Goal: Transaction & Acquisition: Purchase product/service

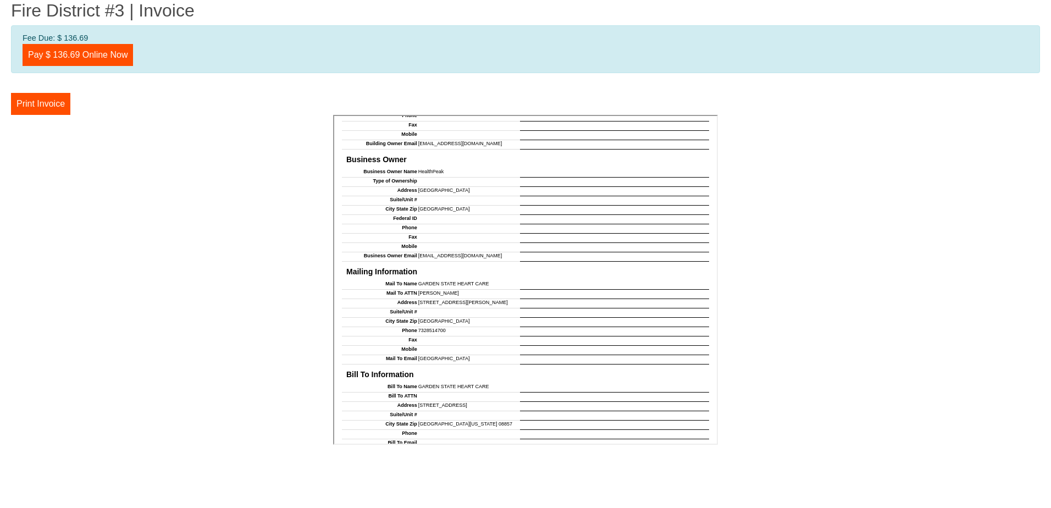
scroll to position [516, 0]
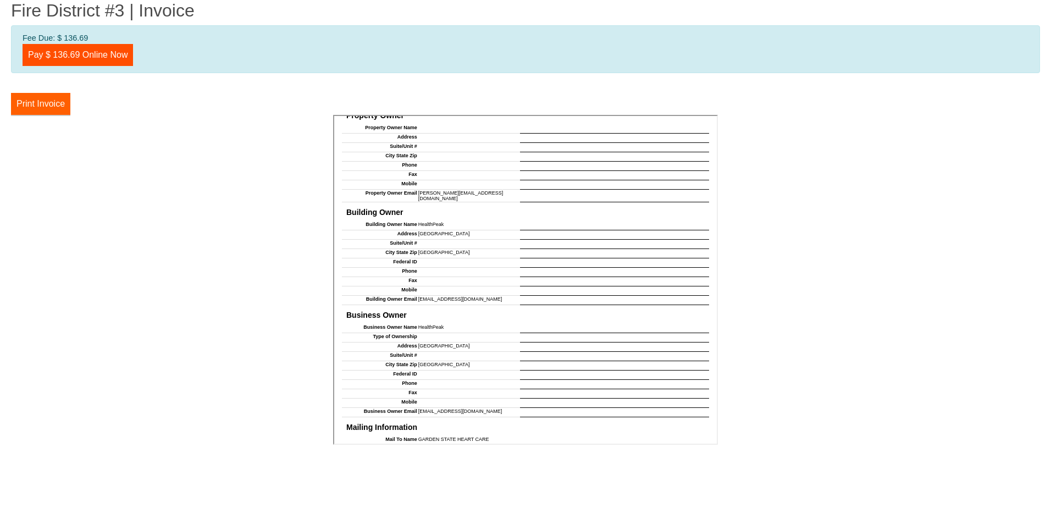
click at [42, 103] on button "Print Invoice" at bounding box center [40, 104] width 59 height 22
click at [63, 53] on link "Pay $ 136.69 Online Now" at bounding box center [78, 55] width 110 height 22
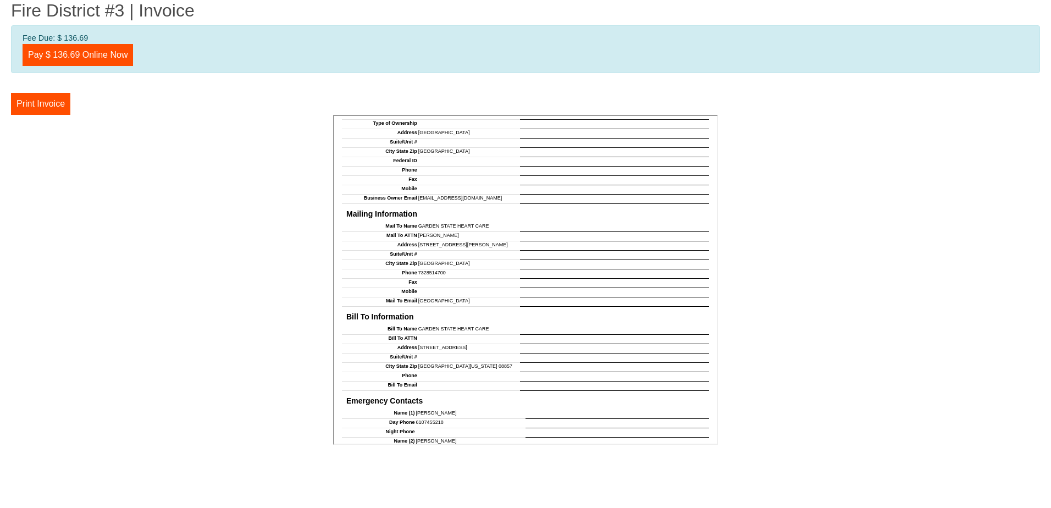
scroll to position [900, 0]
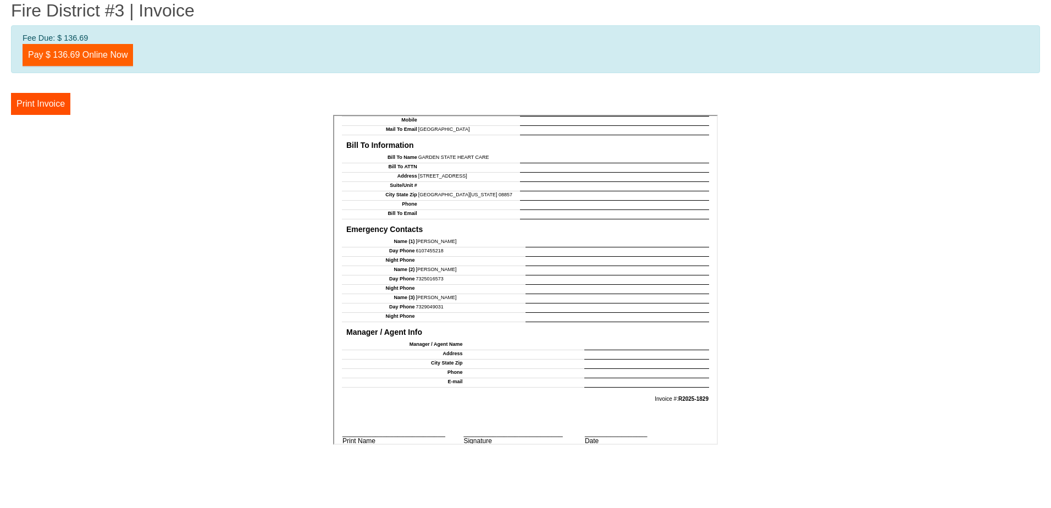
click at [49, 56] on link "Pay $ 136.69 Online Now" at bounding box center [78, 55] width 110 height 22
